Goal: Information Seeking & Learning: Learn about a topic

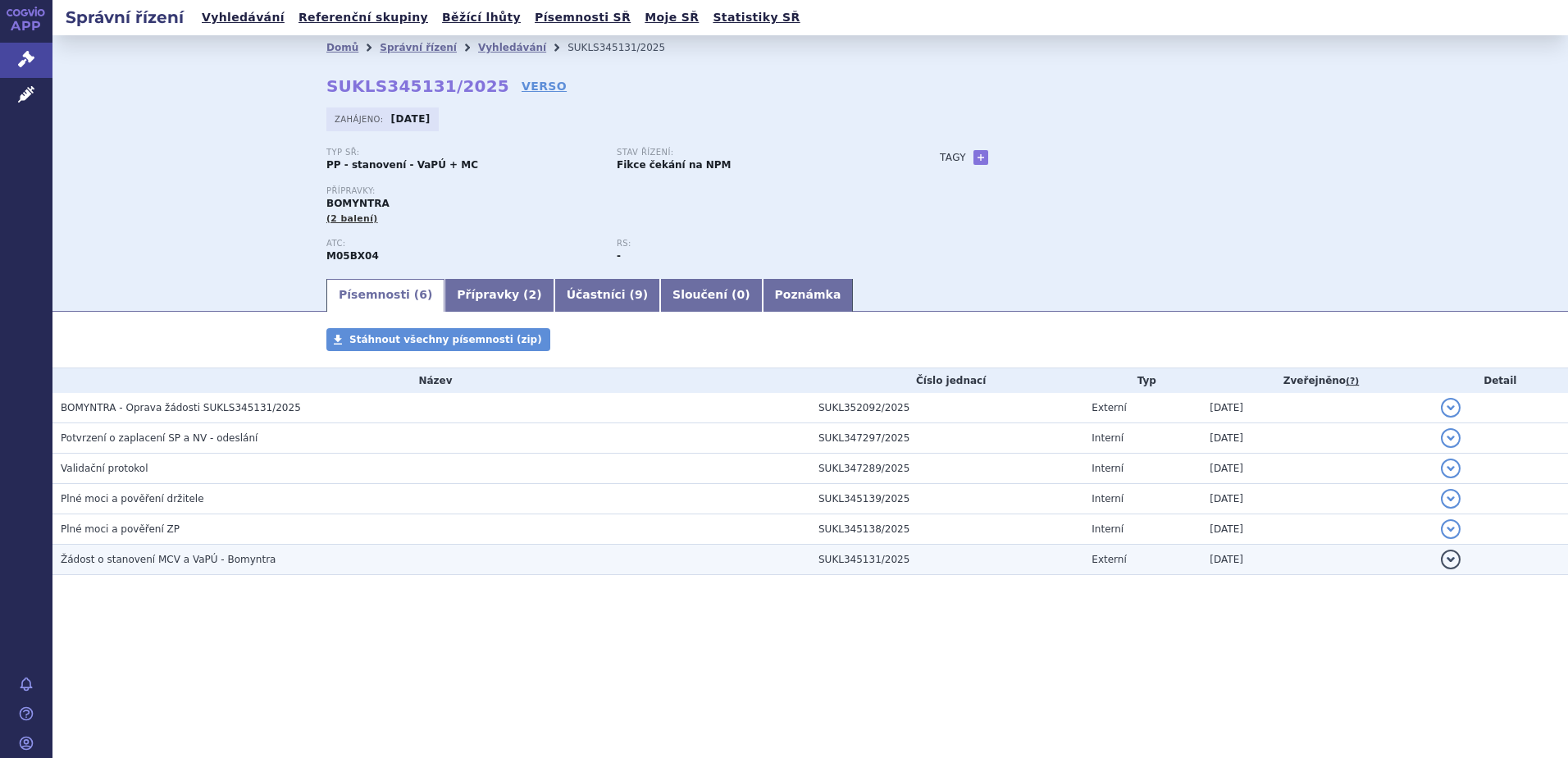
click at [162, 554] on span "Žádost o stanovení MCV a VaPÚ - Bomyntra" at bounding box center [168, 559] width 215 height 12
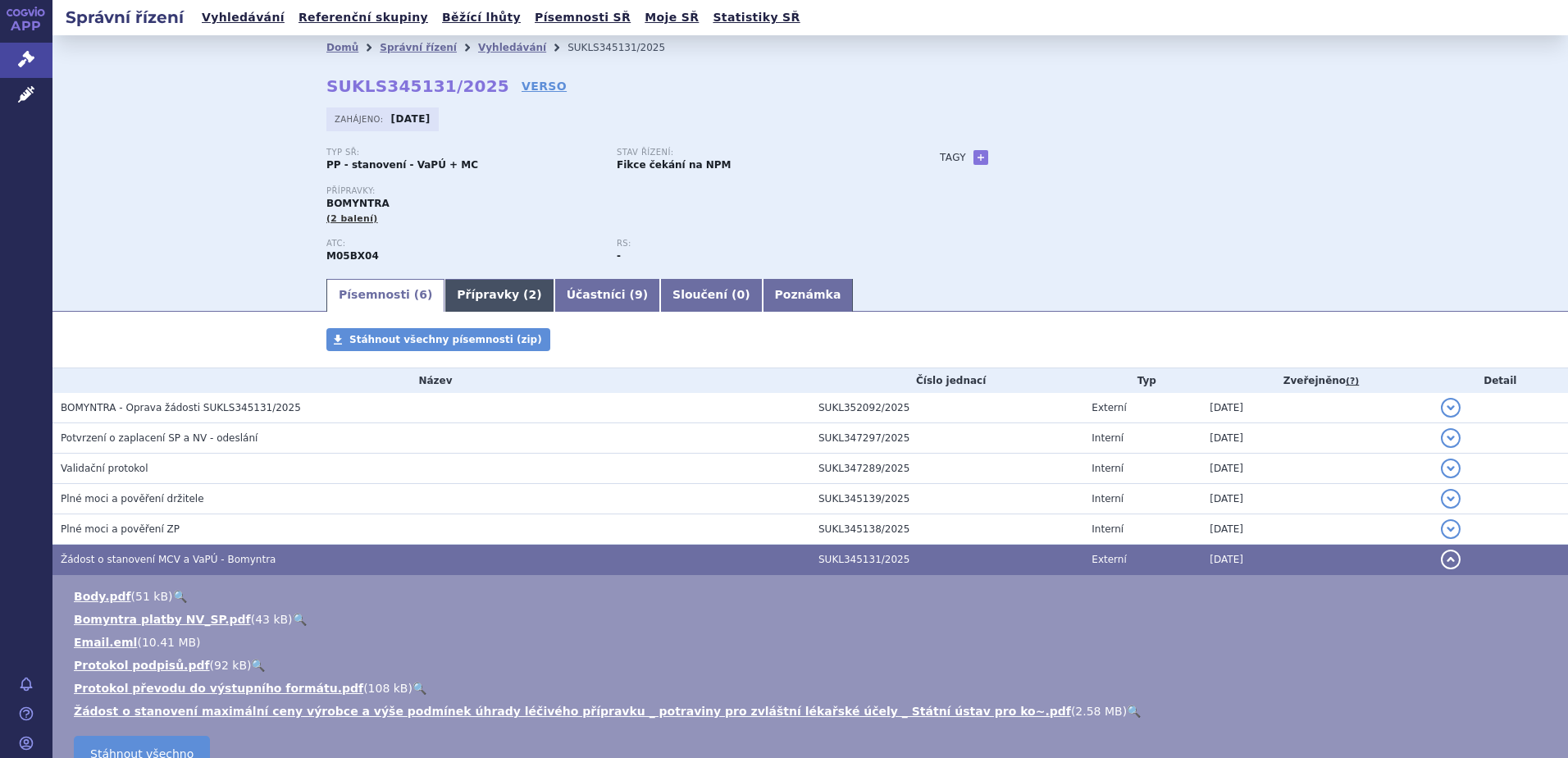
click at [468, 296] on link "Přípravky ( 2 )" at bounding box center [500, 295] width 109 height 33
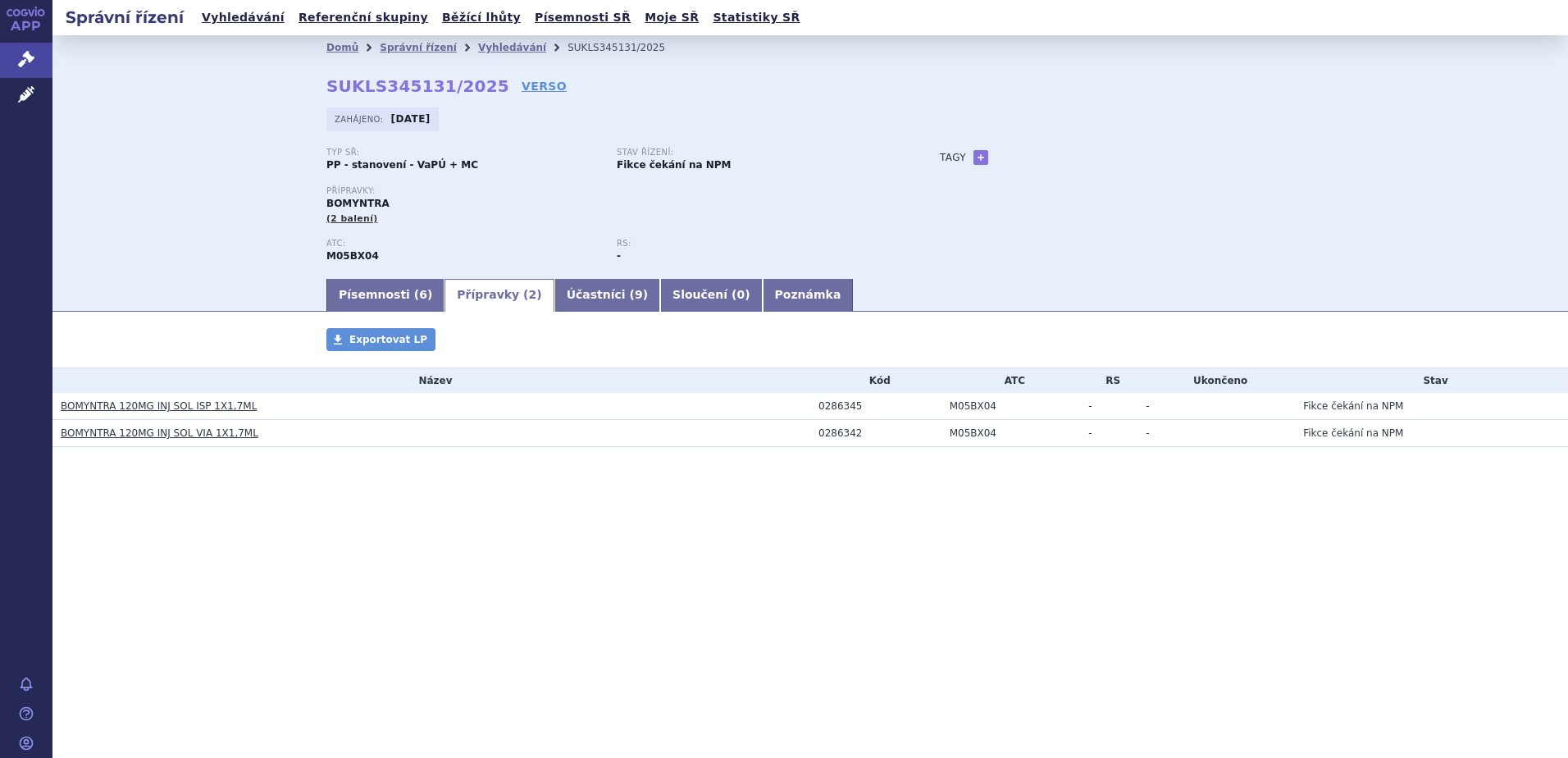
click at [147, 405] on link "BOMYNTRA 120MG INJ SOL ISP 1X1,7ML" at bounding box center [158, 406] width 196 height 12
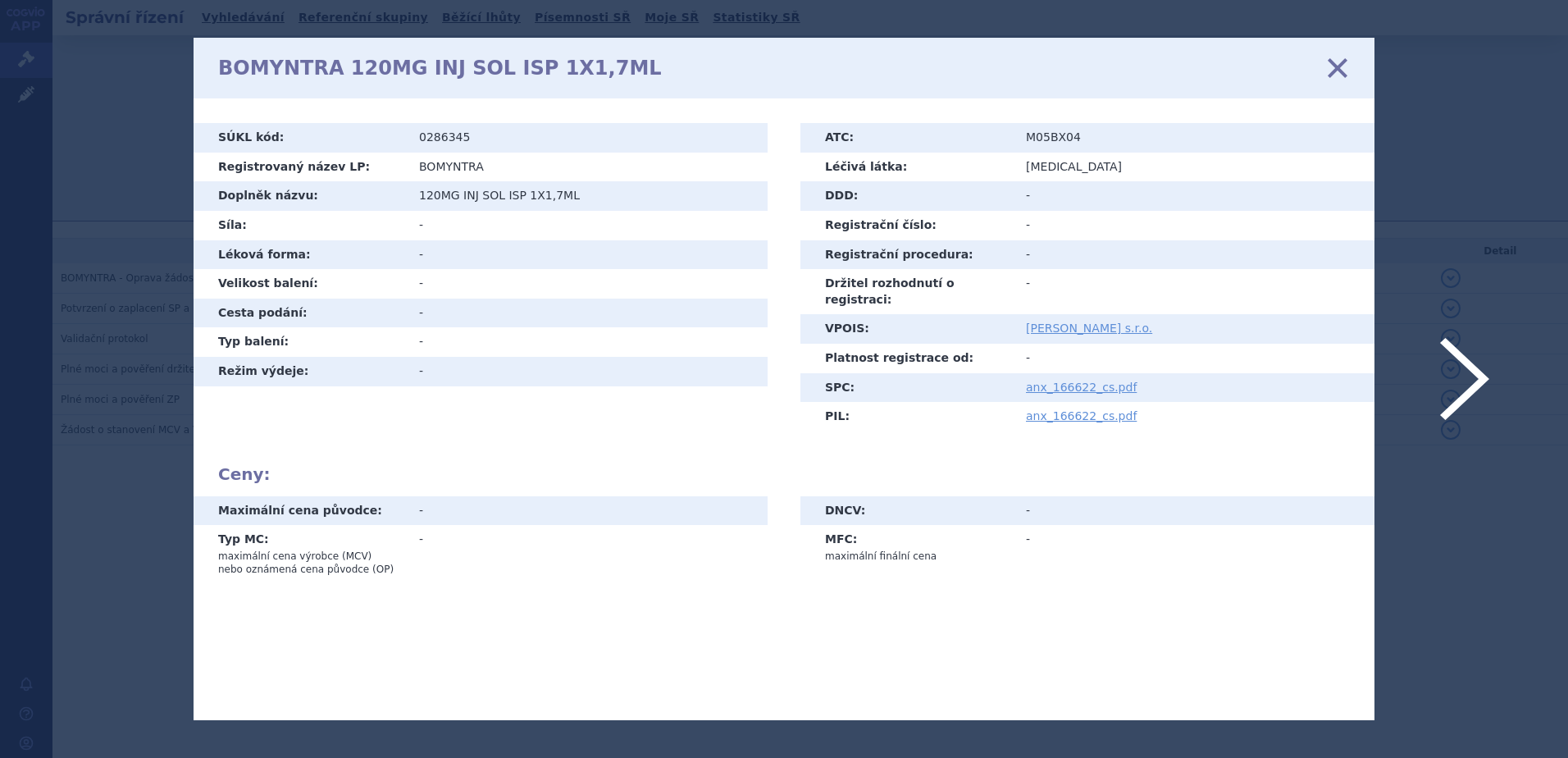
click at [1339, 69] on icon at bounding box center [1338, 68] width 35 height 35
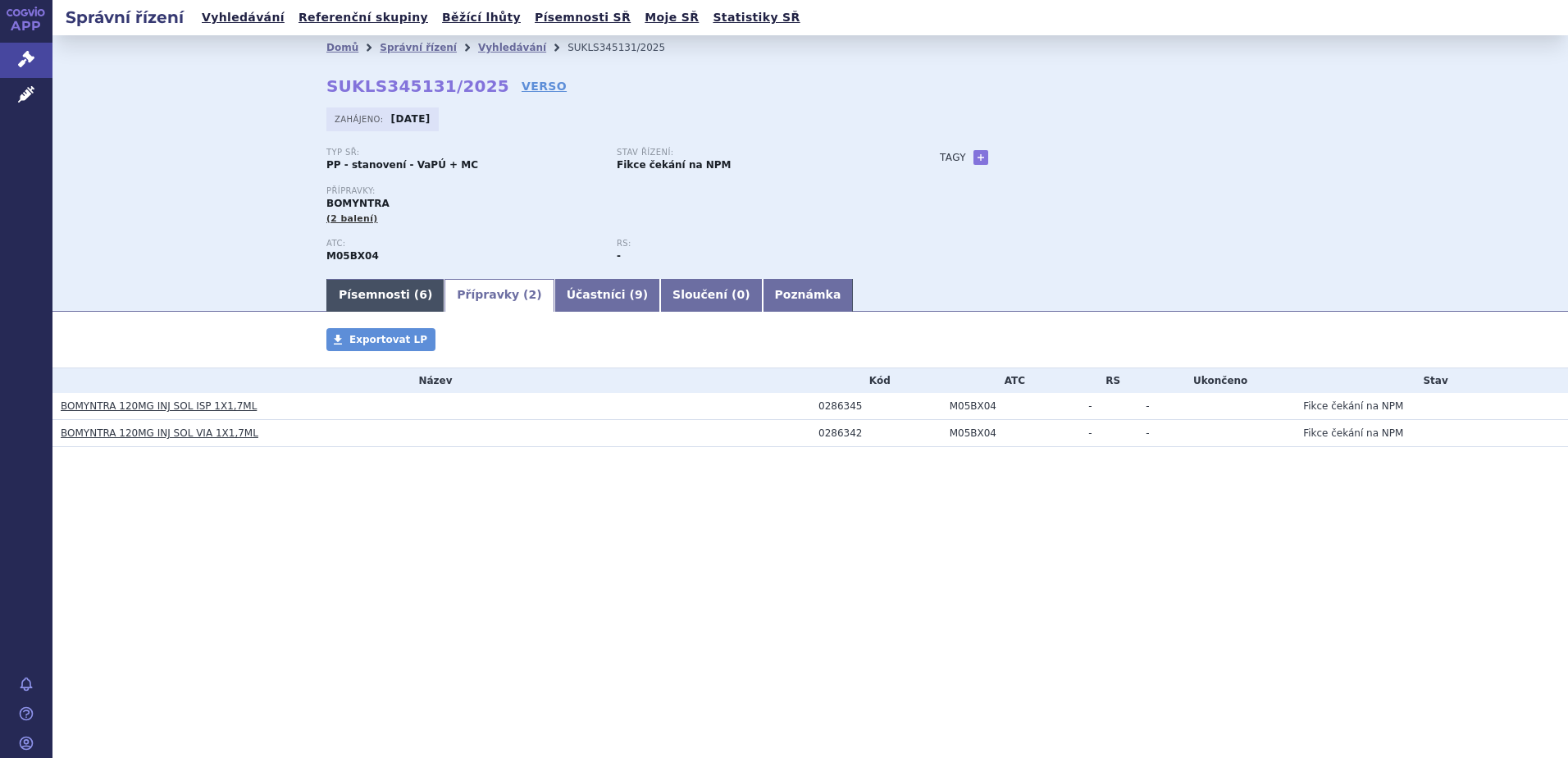
click at [353, 290] on link "Písemnosti ( 6 )" at bounding box center [386, 295] width 118 height 33
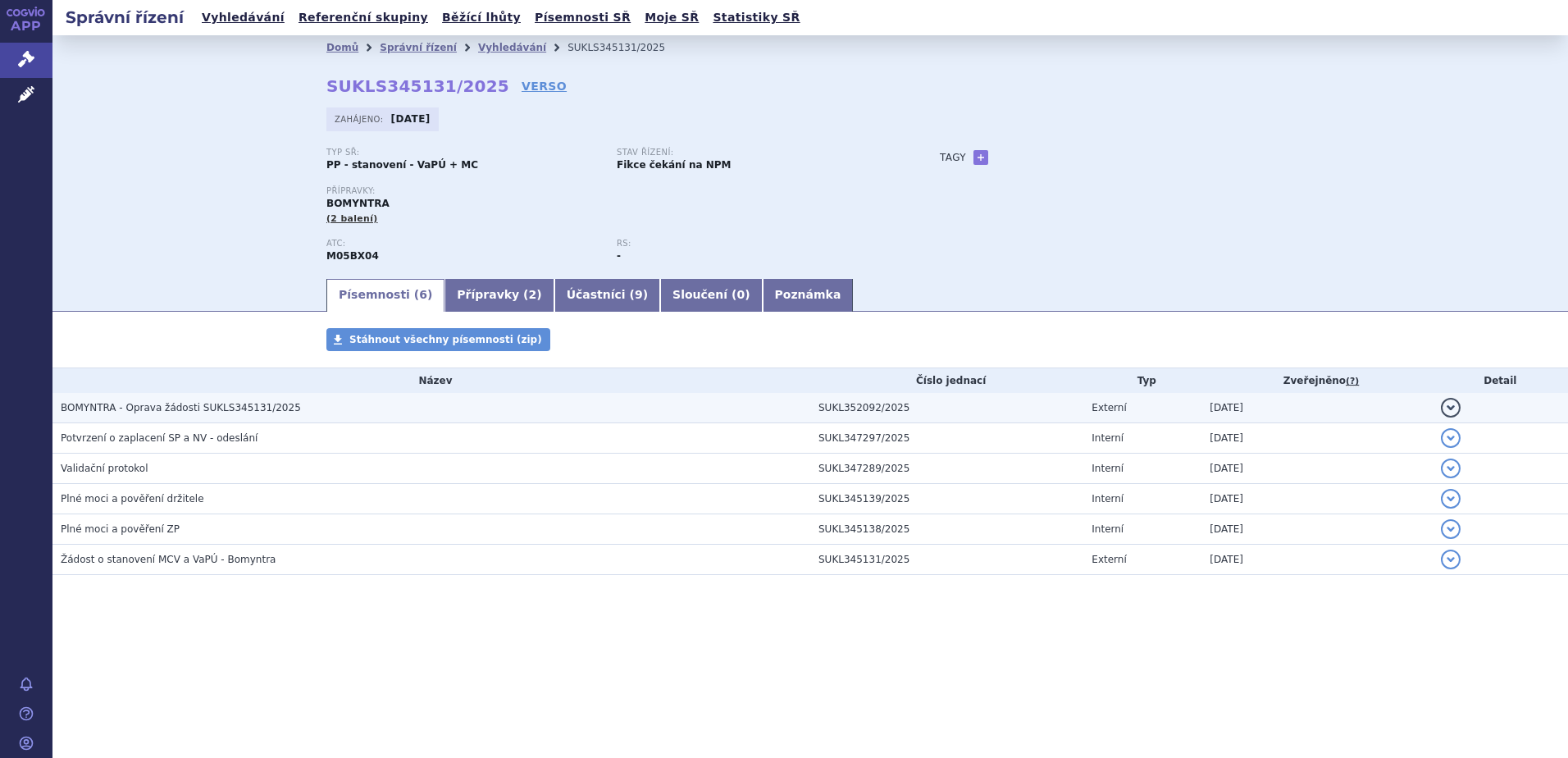
click at [179, 405] on span "BOMYNTRA - Oprava žádosti SUKLS345131/2025" at bounding box center [181, 408] width 240 height 12
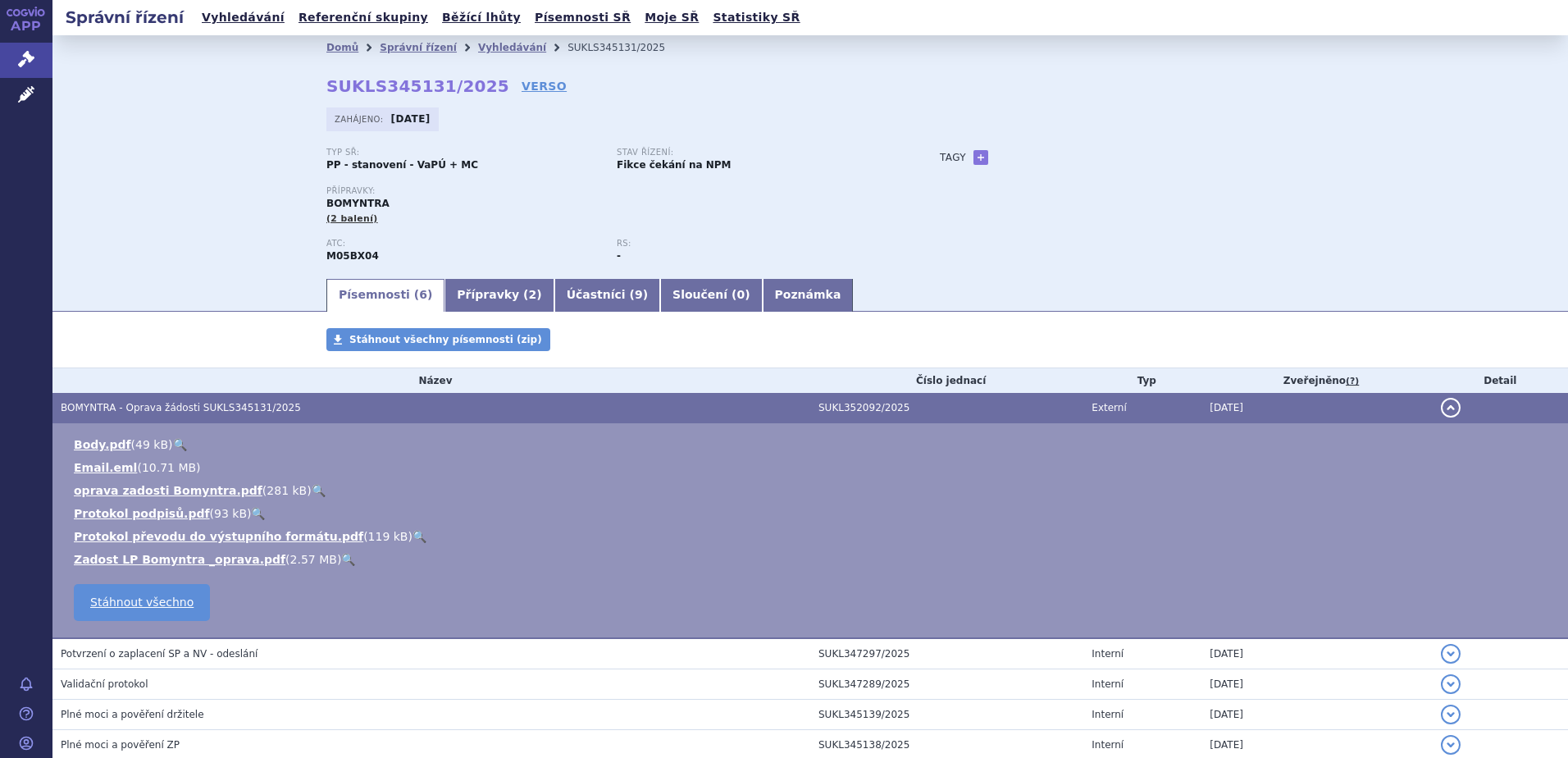
click at [341, 557] on link "🔍" at bounding box center [348, 560] width 14 height 13
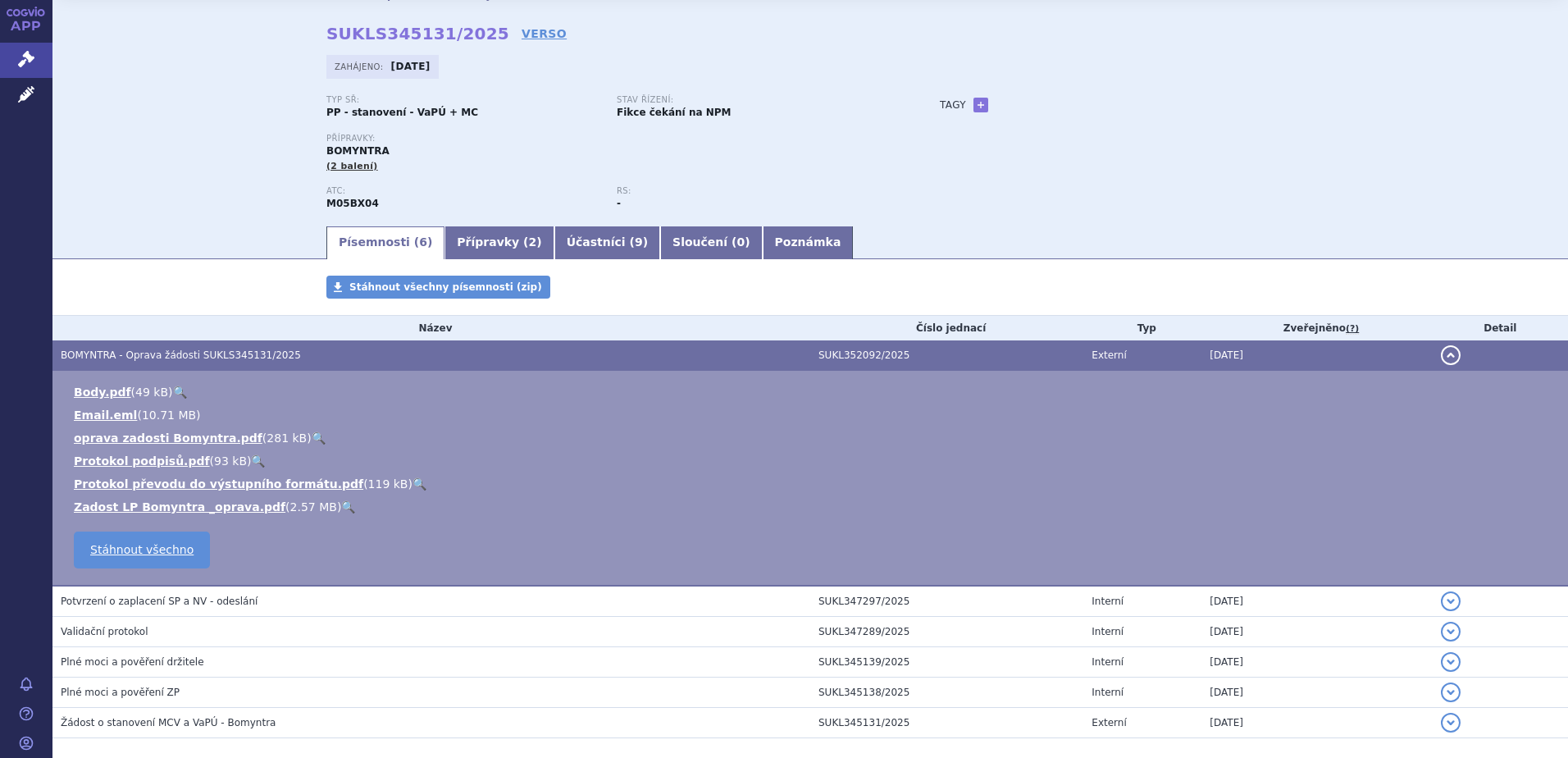
scroll to position [131, 0]
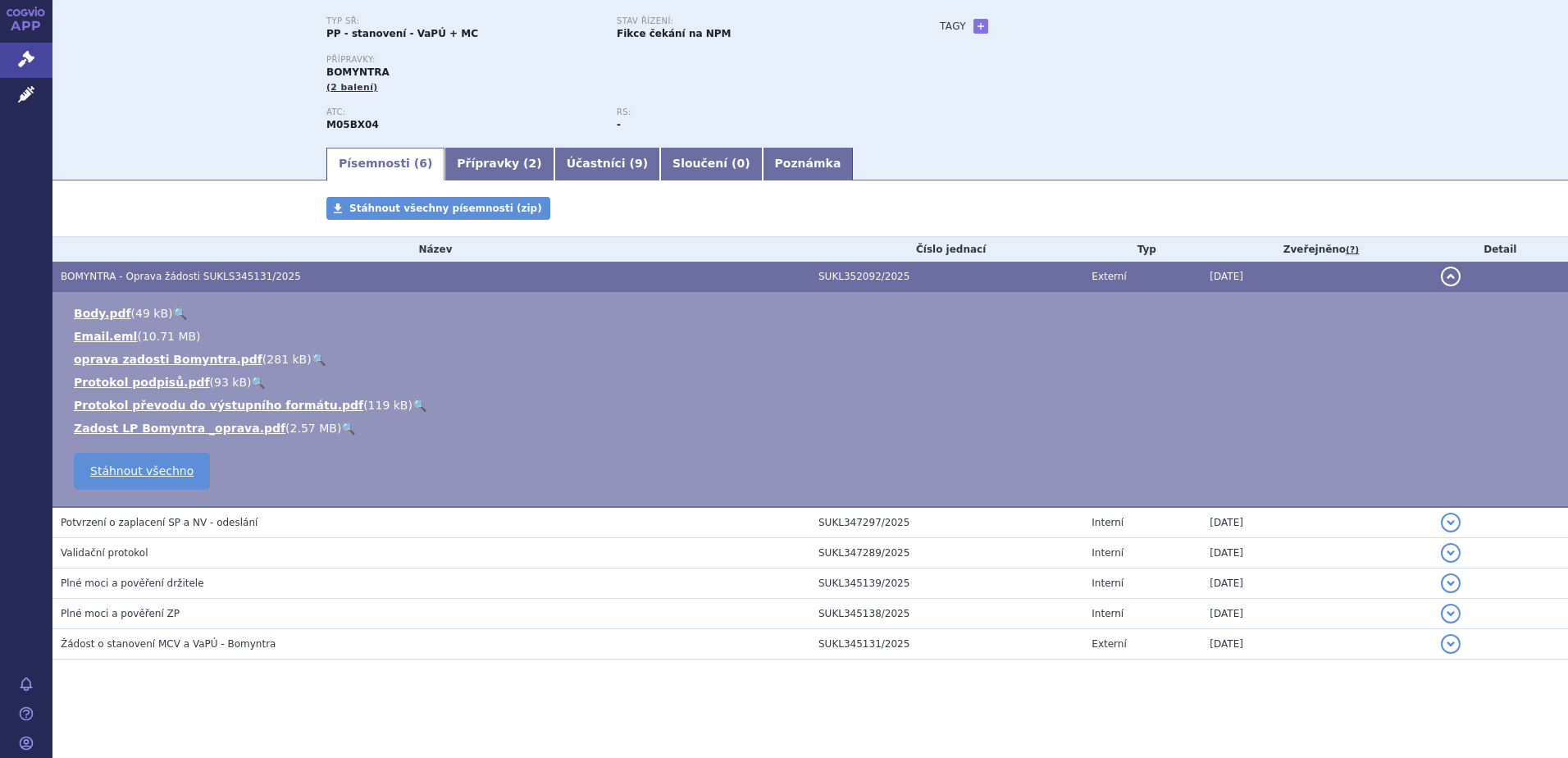
click at [312, 360] on link "🔍" at bounding box center [319, 359] width 14 height 13
